Goal: Navigation & Orientation: Go to known website

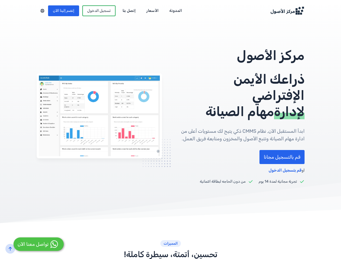
click at [170, 130] on div "مركز الأصول ذراعك الأيمن الإفتراضي لإدارة مهام الصيانة ابدأ المستقبل الآن, نظام…" at bounding box center [171, 115] width 268 height 137
click at [37, 11] on div at bounding box center [42, 10] width 11 height 7
click at [10, 249] on icon "back-to-top" at bounding box center [10, 249] width 4 height 4
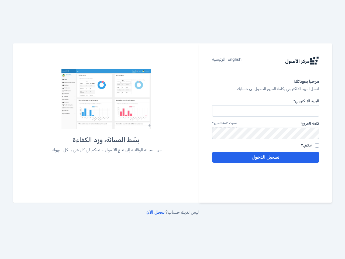
click at [173, 130] on div "بسّط الصيانة، وزد الكفاءة من الصيانة الوقائية إلى تتبع الأصول – تحكم في كل شيء …" at bounding box center [106, 119] width 149 height 101
